Goal: Task Accomplishment & Management: Manage account settings

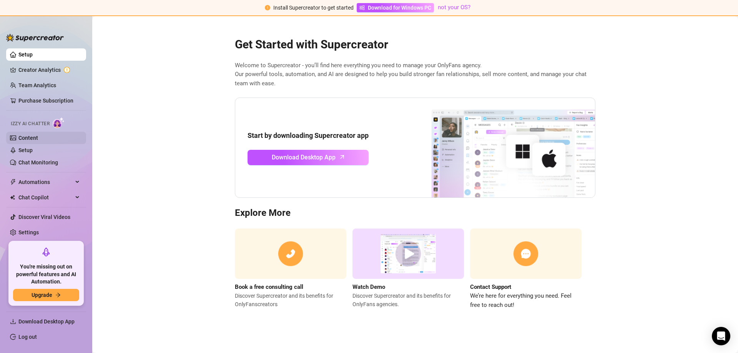
click at [38, 135] on link "Content" at bounding box center [28, 138] width 20 height 6
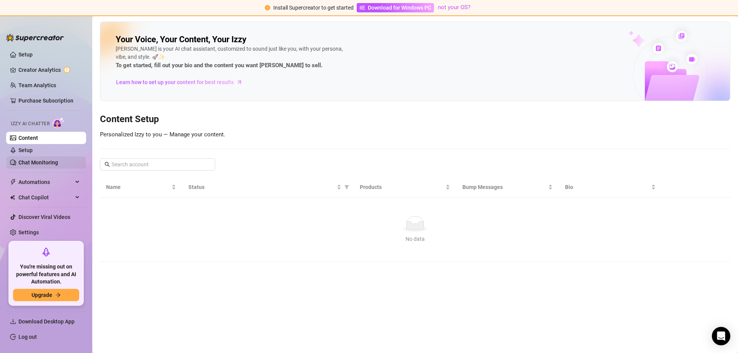
click at [41, 163] on link "Chat Monitoring" at bounding box center [38, 163] width 40 height 6
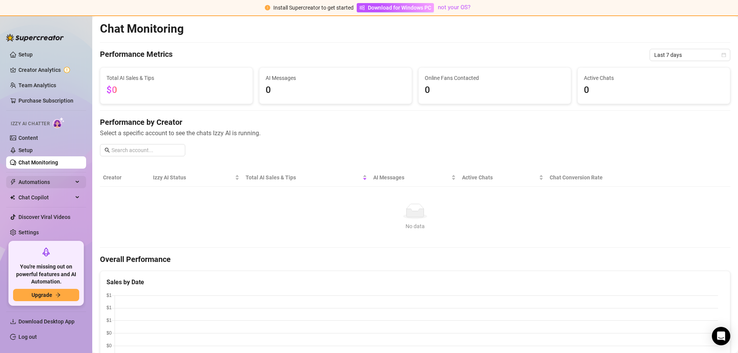
click at [63, 183] on span "Automations" at bounding box center [45, 182] width 55 height 12
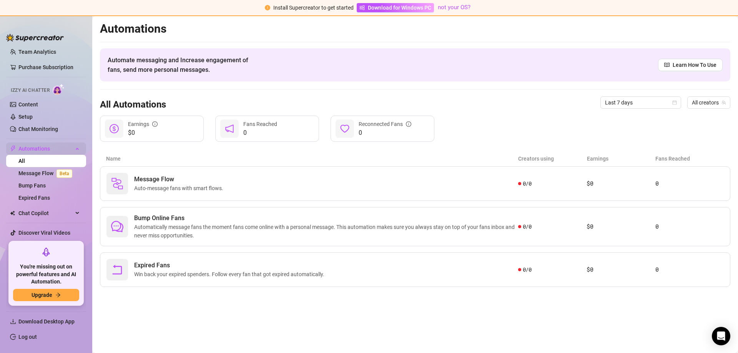
scroll to position [38, 0]
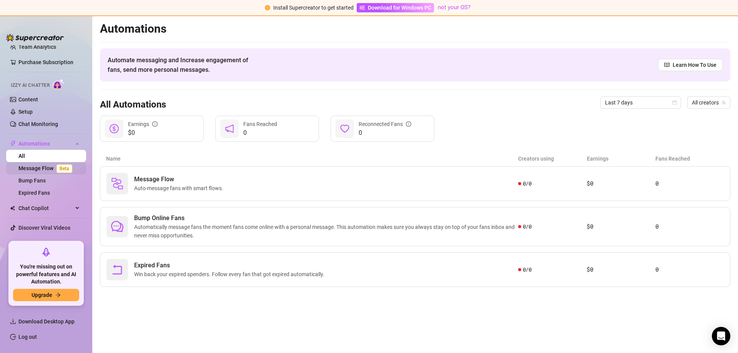
click at [41, 170] on link "Message Flow Beta" at bounding box center [46, 168] width 57 height 6
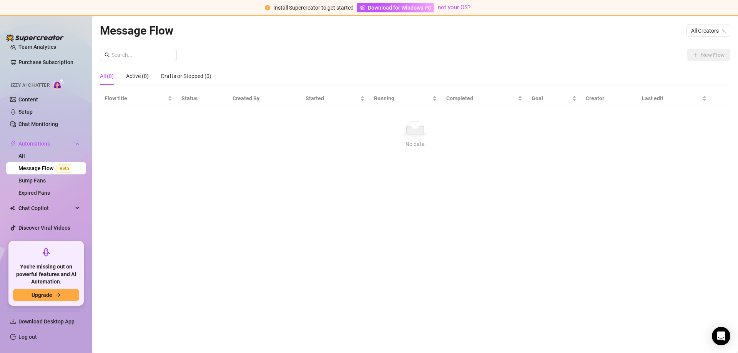
click at [68, 168] on span "Beta" at bounding box center [65, 169] width 16 height 8
click at [46, 178] on link "Bump Fans" at bounding box center [31, 181] width 27 height 6
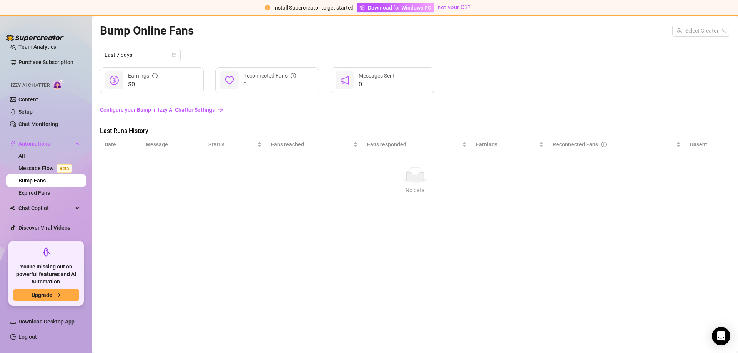
click at [136, 111] on link "Configure your Bump in Izzy AI Chatter Settings" at bounding box center [415, 110] width 630 height 8
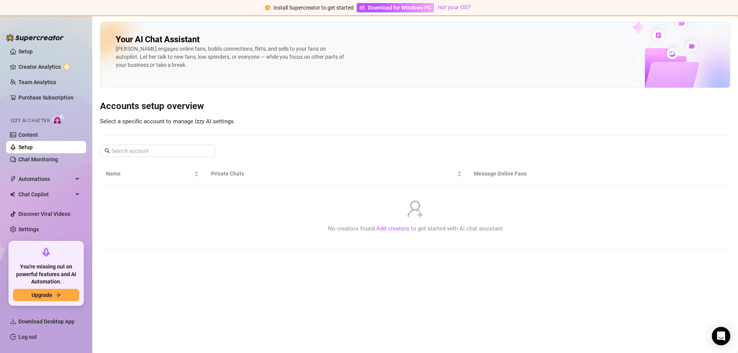
scroll to position [3, 0]
click at [24, 68] on link "Creator Analytics" at bounding box center [49, 67] width 62 height 12
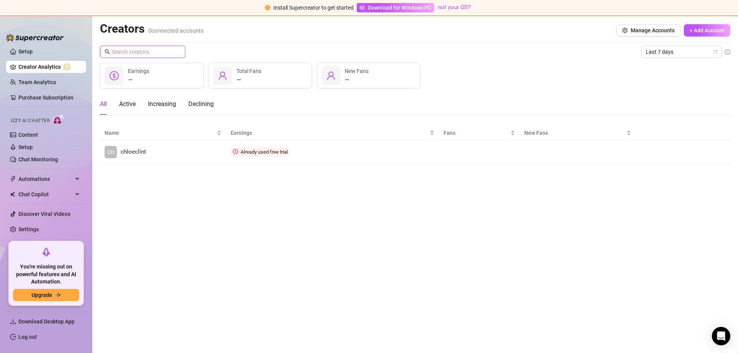
click at [143, 51] on input "text" at bounding box center [142, 52] width 63 height 8
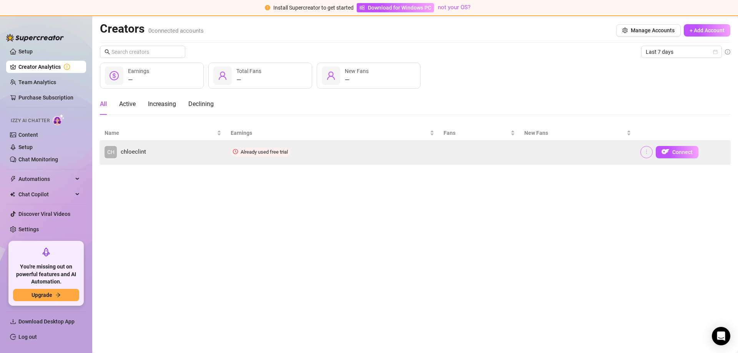
click at [643, 150] on button "button" at bounding box center [646, 152] width 12 height 12
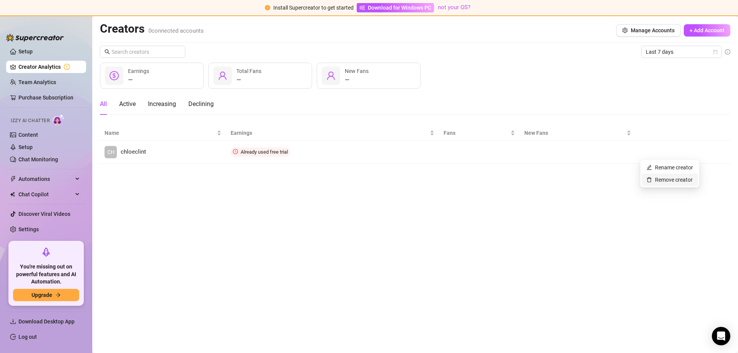
click at [659, 178] on link "Remove creator" at bounding box center [670, 180] width 46 height 6
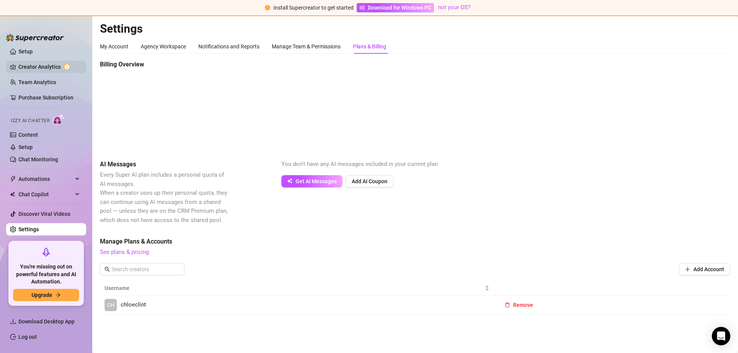
click at [43, 68] on link "Creator Analytics" at bounding box center [49, 67] width 62 height 12
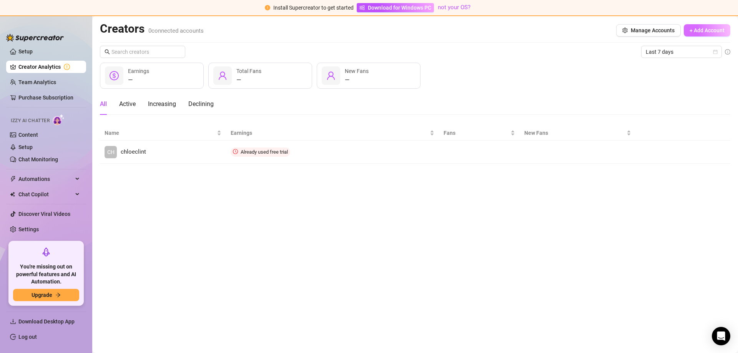
click at [713, 35] on button "+ Add Account" at bounding box center [707, 30] width 47 height 12
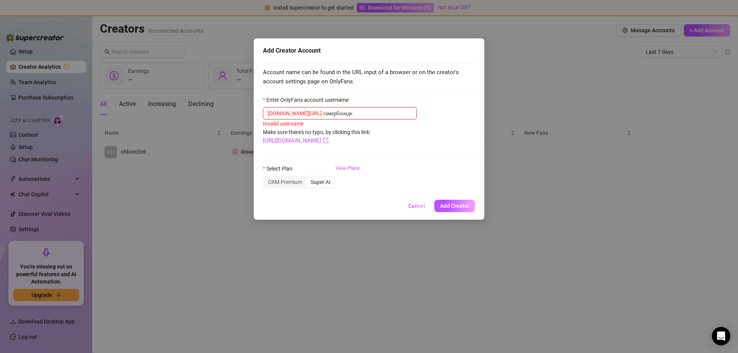
click at [323, 112] on input "гамерблонде" at bounding box center [367, 113] width 89 height 8
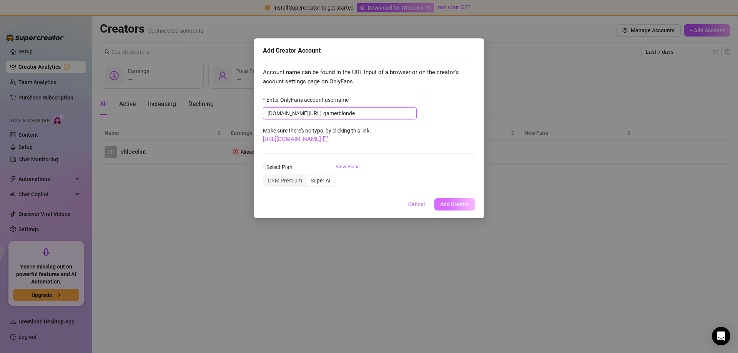
type input "gamerblonde"
click at [466, 206] on span "Add Creator" at bounding box center [454, 204] width 29 height 6
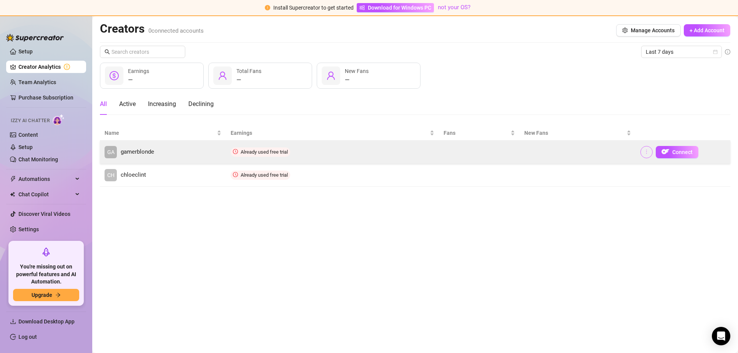
click at [648, 153] on icon "more" at bounding box center [646, 151] width 5 height 5
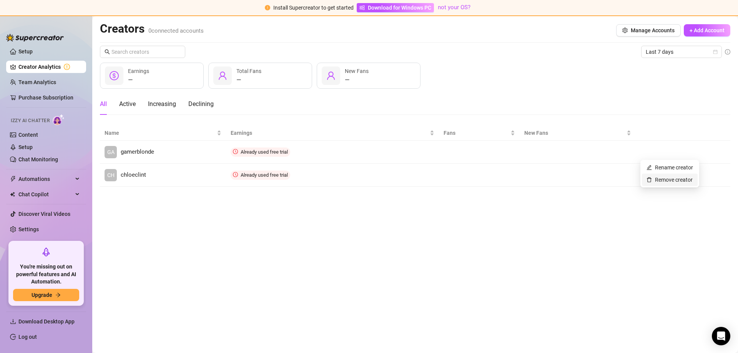
click at [675, 183] on link "Remove creator" at bounding box center [670, 180] width 46 height 6
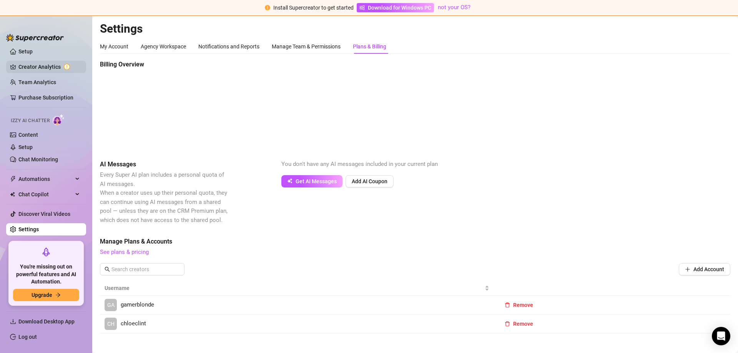
click at [37, 64] on link "Creator Analytics" at bounding box center [49, 67] width 62 height 12
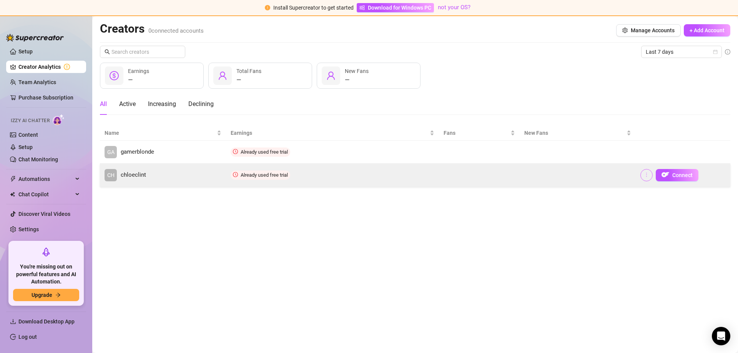
click at [645, 174] on icon "more" at bounding box center [646, 174] width 5 height 5
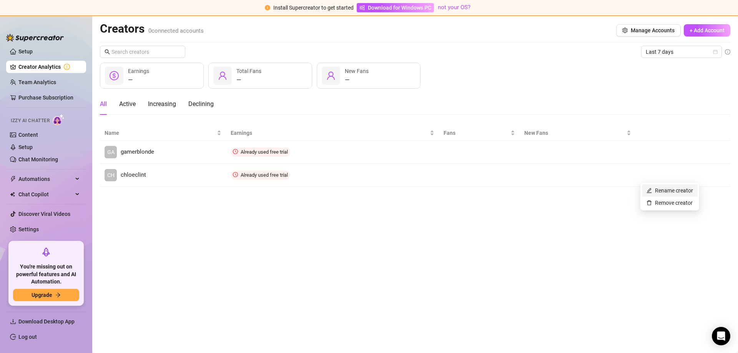
click at [652, 188] on link "Rename creator" at bounding box center [670, 191] width 47 height 6
click at [616, 206] on main "Creators 0 connected accounts Manage Accounts + Add Account Last 7 days — Earni…" at bounding box center [415, 184] width 646 height 337
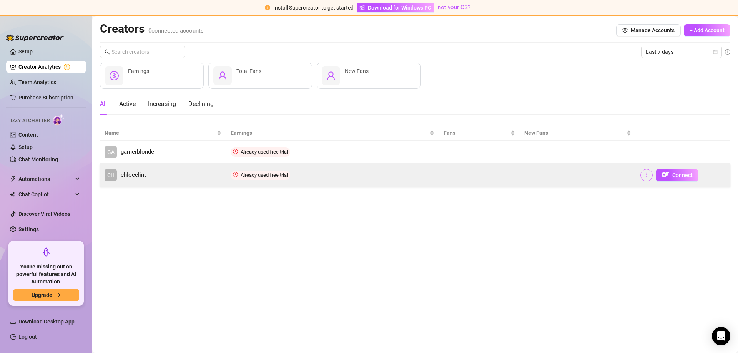
click at [649, 178] on button "button" at bounding box center [646, 175] width 12 height 12
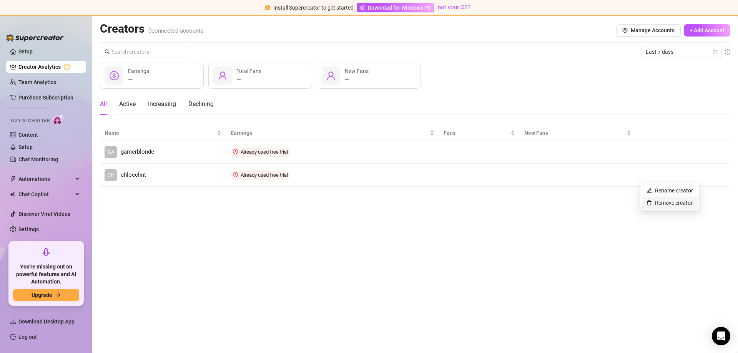
click at [649, 200] on link "Remove creator" at bounding box center [670, 203] width 46 height 6
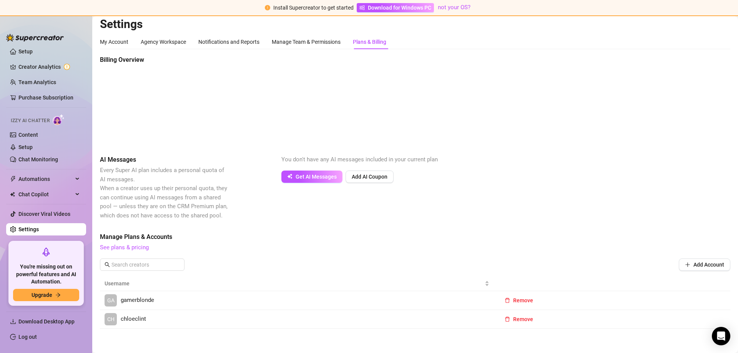
scroll to position [13, 0]
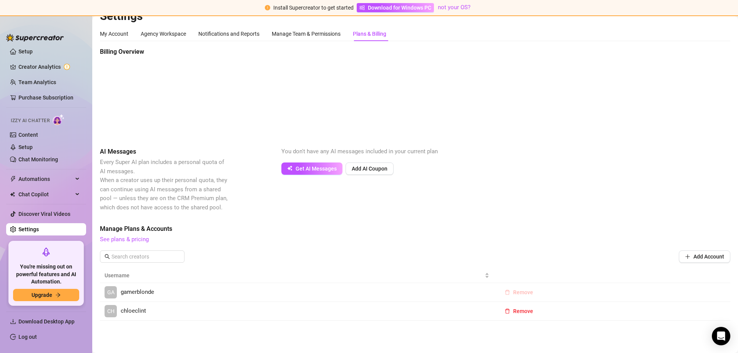
click at [514, 298] on button "Remove" at bounding box center [519, 292] width 41 height 12
click at [566, 276] on button "OK" at bounding box center [566, 272] width 13 height 9
click at [513, 307] on button "Remove" at bounding box center [519, 311] width 41 height 12
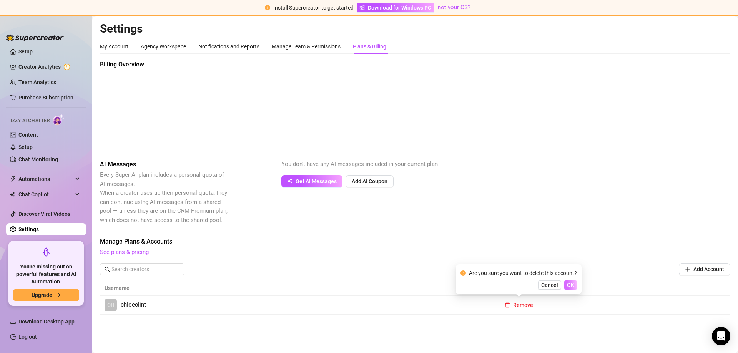
click at [567, 288] on span "OK" at bounding box center [570, 285] width 7 height 6
drag, startPoint x: 501, startPoint y: 194, endPoint x: 444, endPoint y: 170, distance: 62.4
click at [501, 194] on div "AI Messages Every Super AI plan includes a personal quota of AI messages. When …" at bounding box center [415, 192] width 630 height 65
